Goal: Task Accomplishment & Management: Use online tool/utility

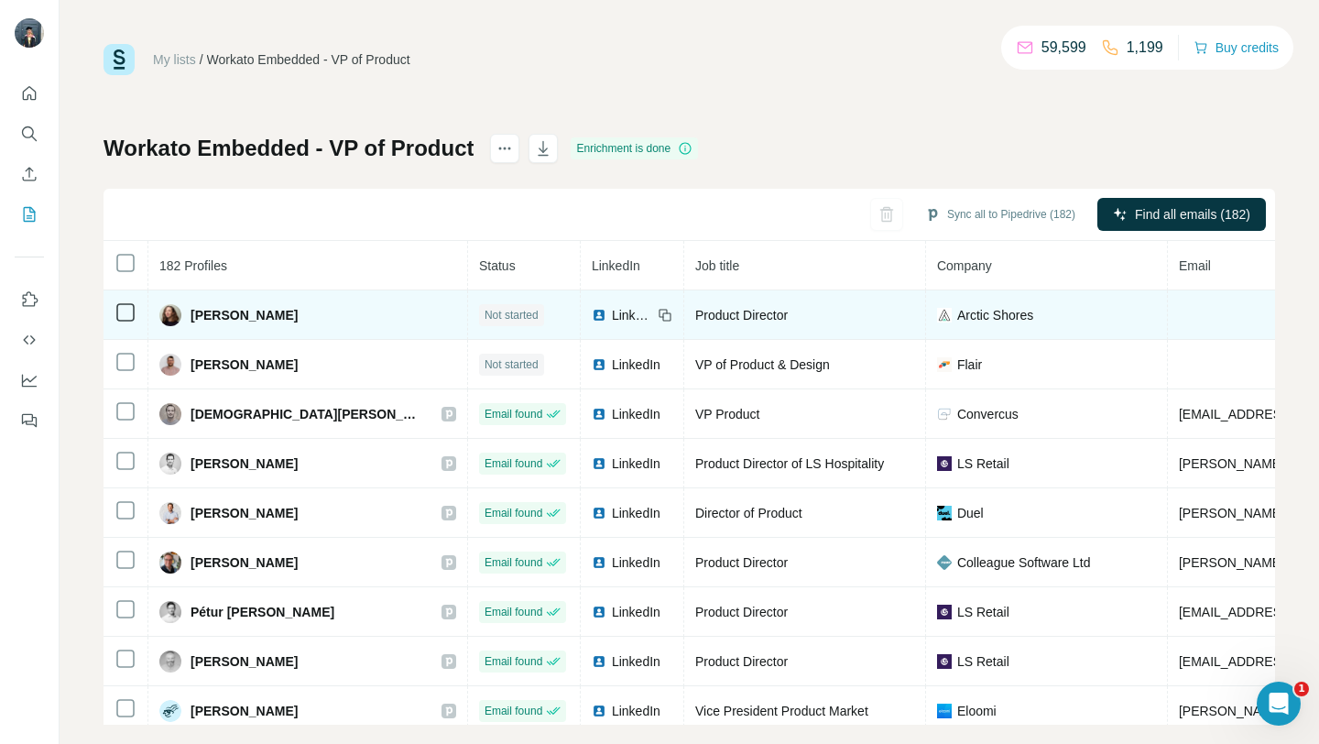
click at [135, 313] on icon at bounding box center [125, 312] width 22 height 22
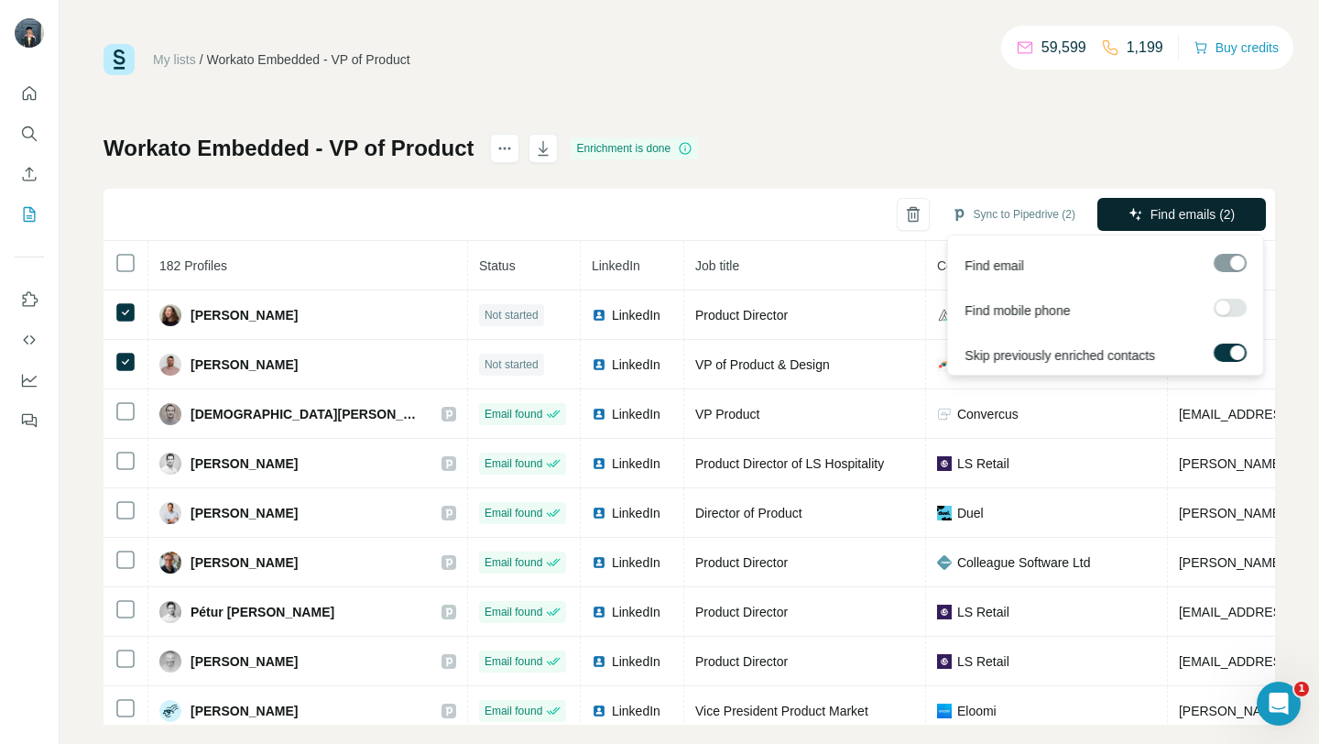
click at [1183, 211] on span "Find emails (2)" at bounding box center [1192, 214] width 85 height 18
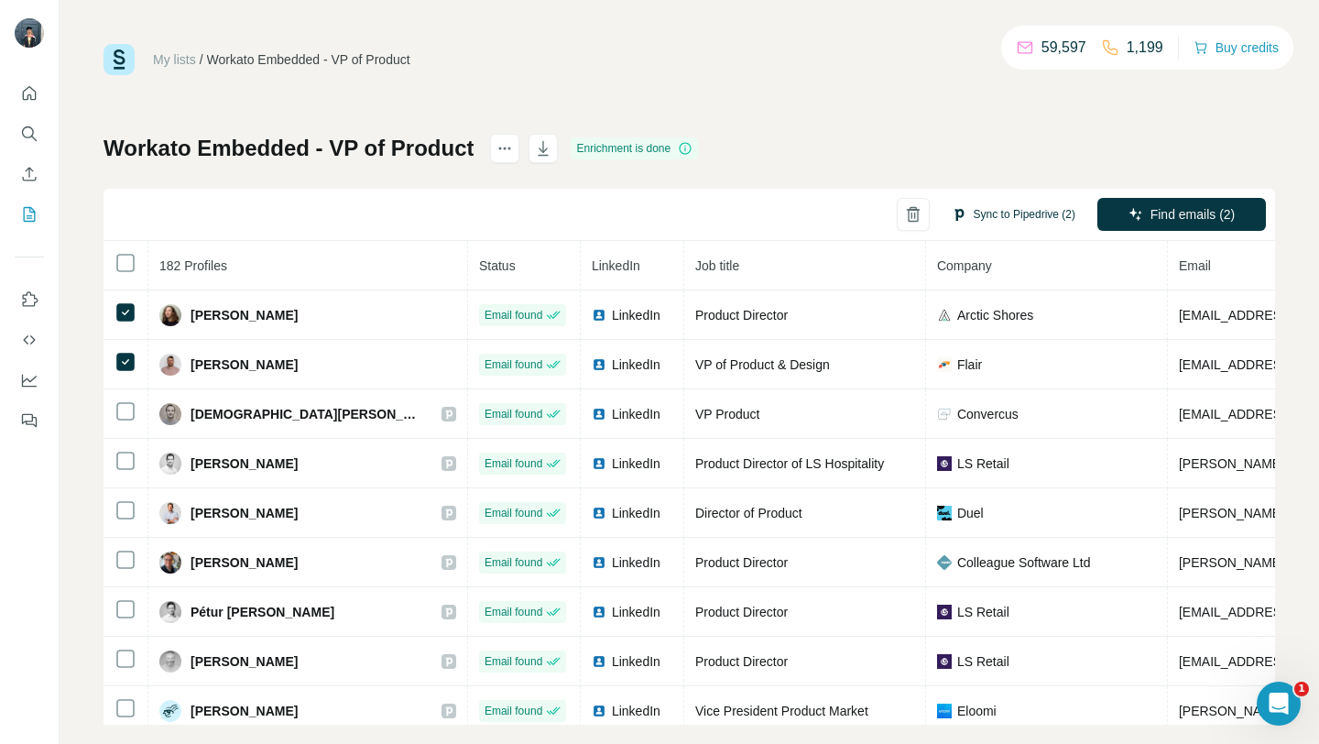
click at [1033, 223] on button "Sync to Pipedrive (2)" at bounding box center [1013, 214] width 149 height 27
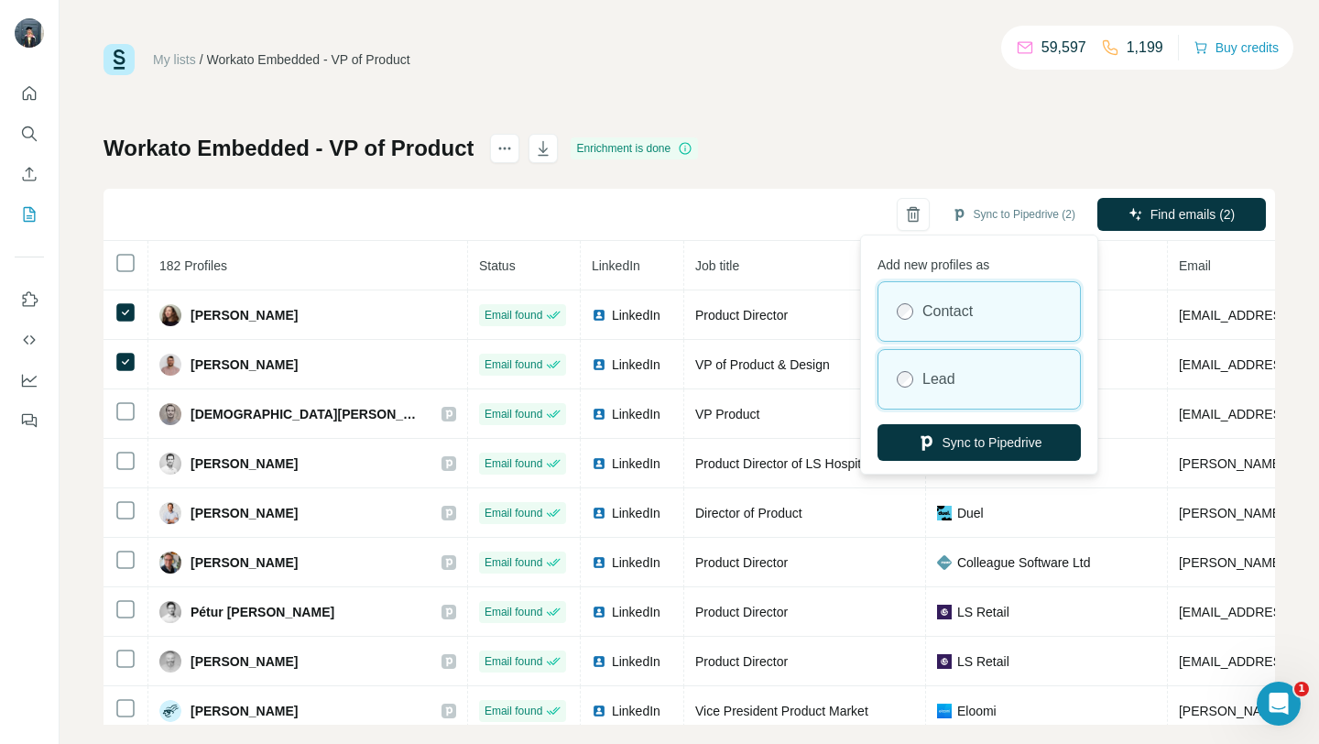
click at [974, 368] on div "Lead" at bounding box center [978, 379] width 201 height 59
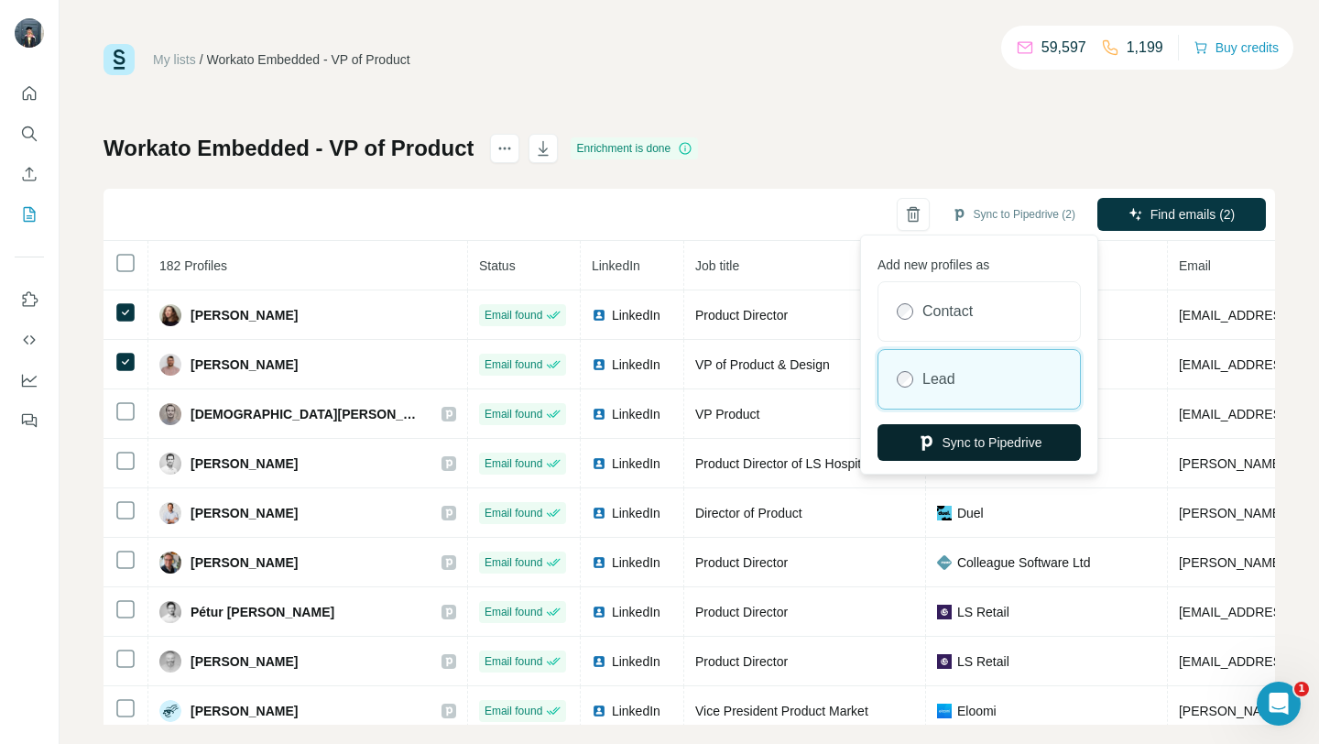
click at [980, 449] on button "Sync to Pipedrive" at bounding box center [978, 442] width 203 height 37
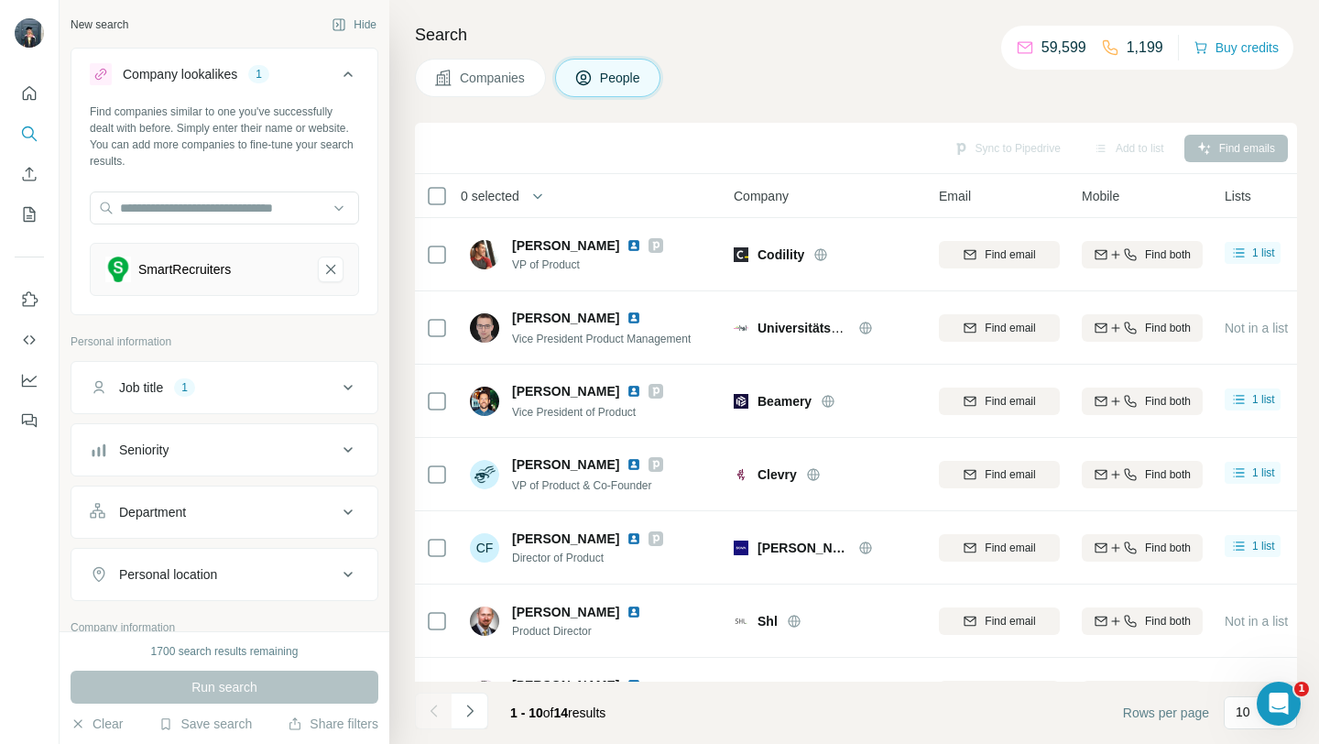
scroll to position [494, 0]
